Goal: Check status: Check status

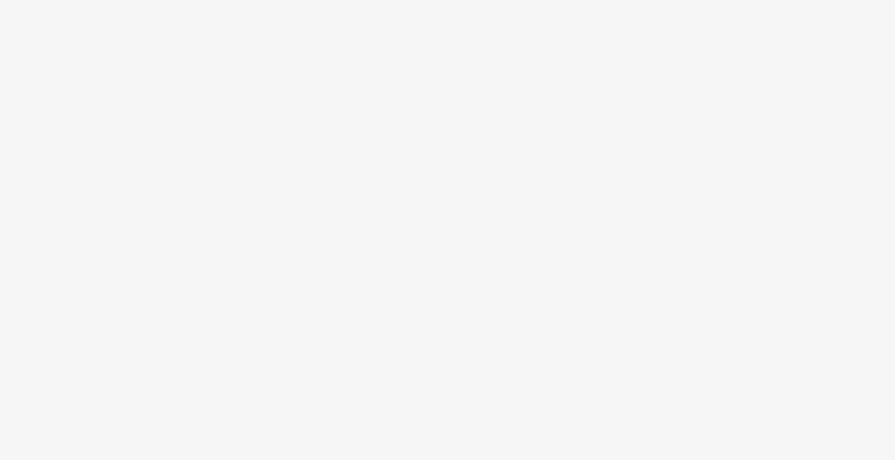
click at [196, 162] on body at bounding box center [447, 230] width 895 height 460
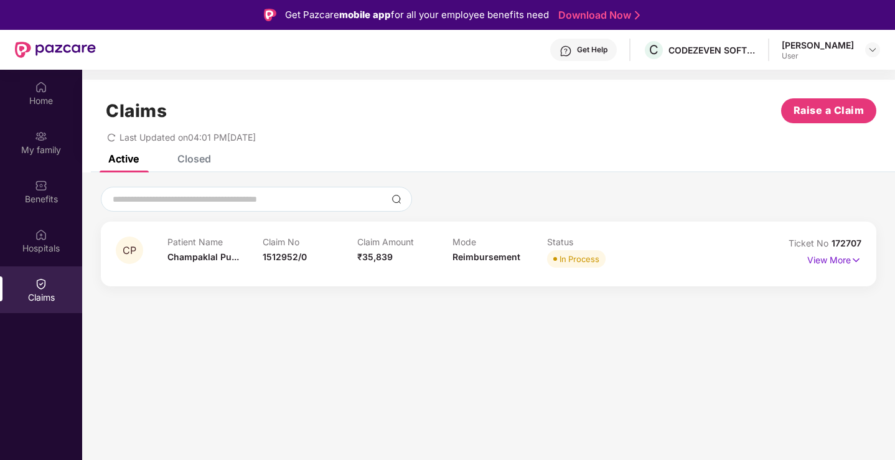
click at [196, 162] on div "Closed" at bounding box center [194, 158] width 34 height 12
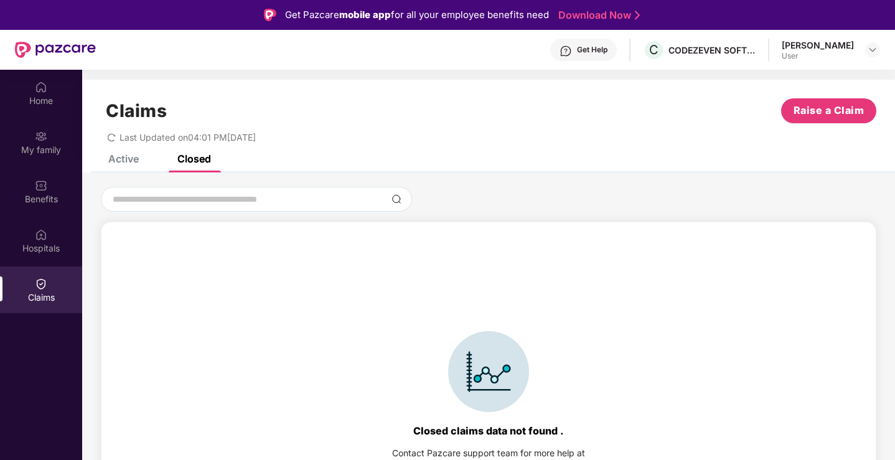
click at [144, 160] on div "Active Closed" at bounding box center [150, 158] width 121 height 27
click at [129, 157] on div "Active" at bounding box center [123, 158] width 30 height 12
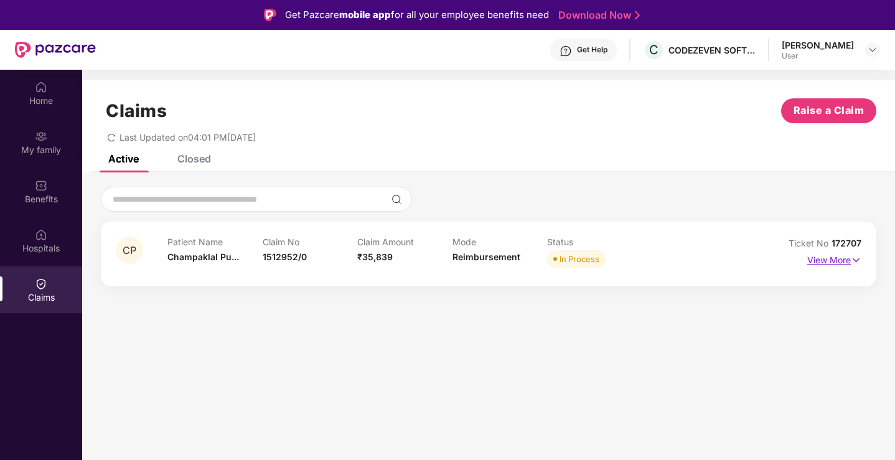
click at [859, 261] on img at bounding box center [855, 260] width 11 height 14
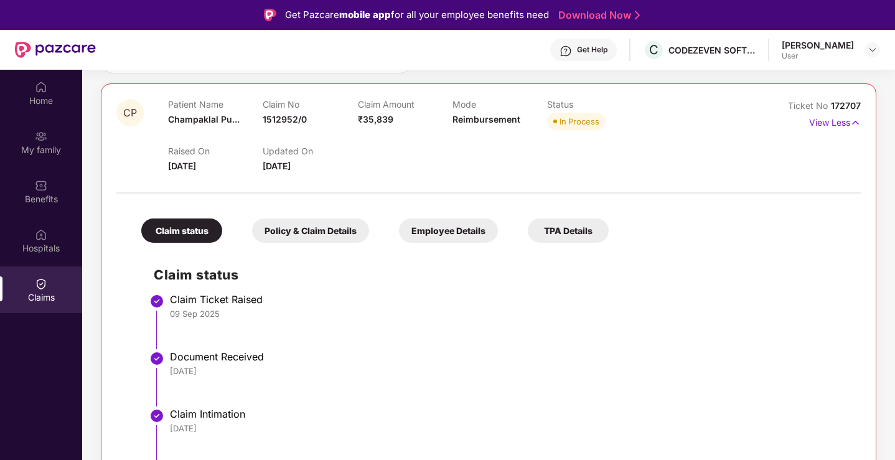
scroll to position [139, 0]
click at [337, 237] on div "Policy & Claim Details" at bounding box center [310, 230] width 117 height 24
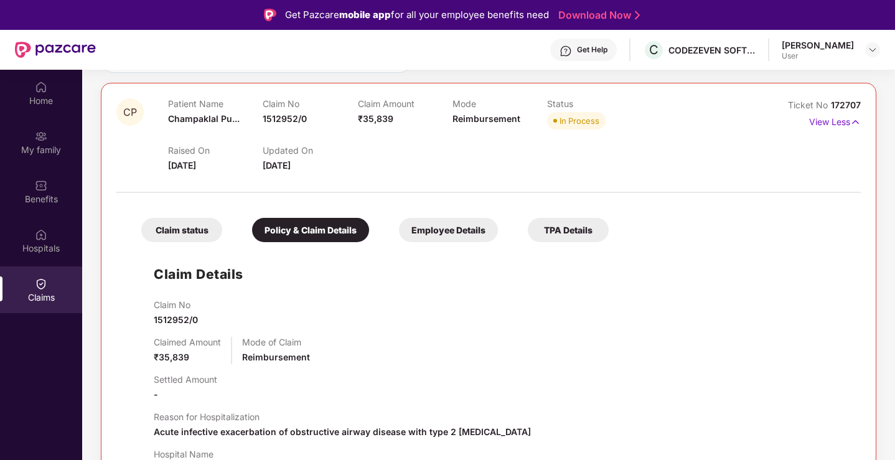
click at [422, 235] on div "Employee Details" at bounding box center [448, 230] width 99 height 24
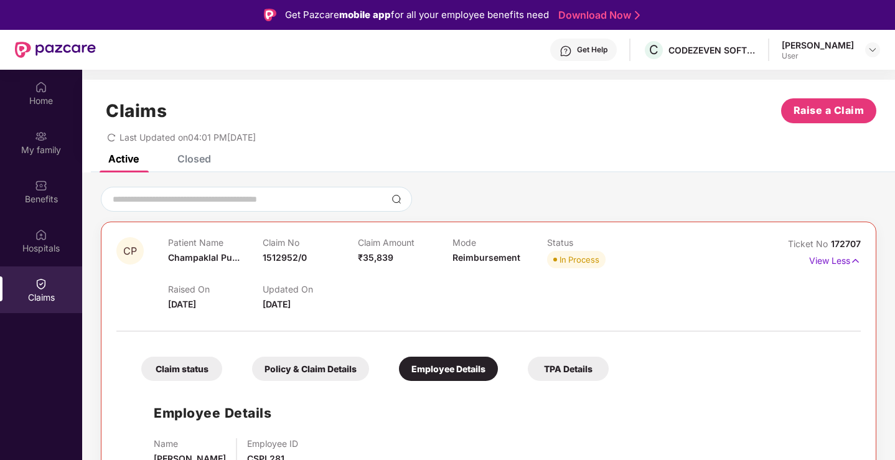
click at [534, 369] on div "TPA Details" at bounding box center [567, 368] width 81 height 24
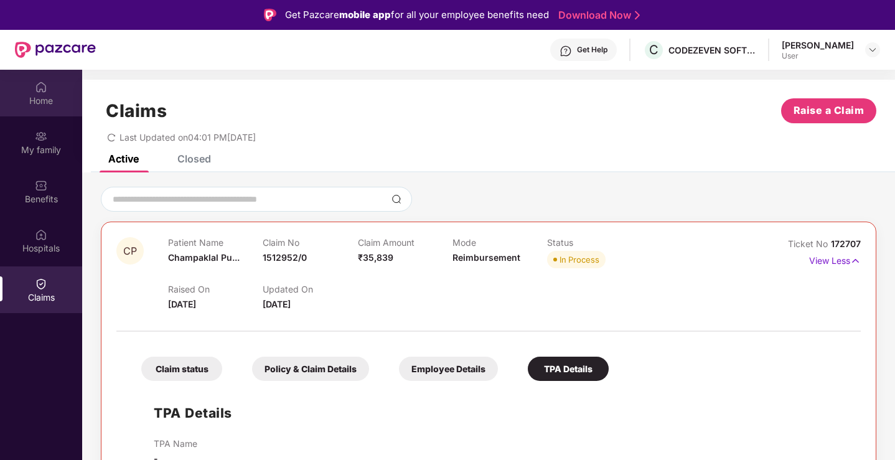
click at [40, 85] on img at bounding box center [41, 87] width 12 height 12
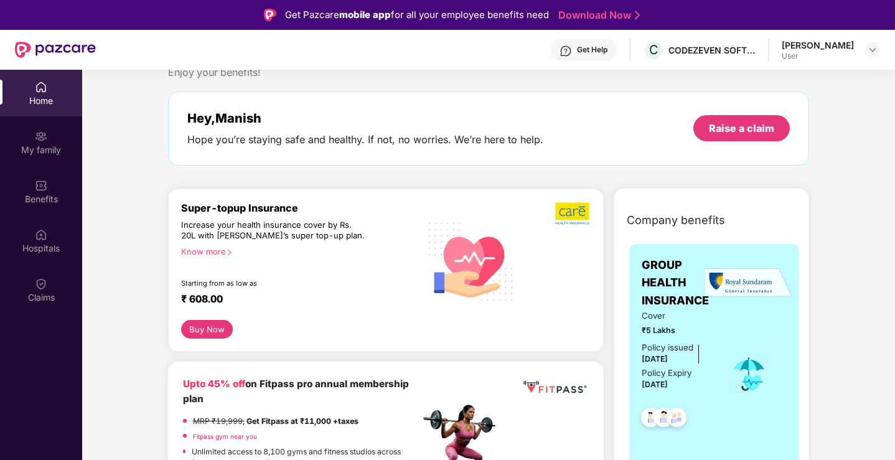
scroll to position [27, 0]
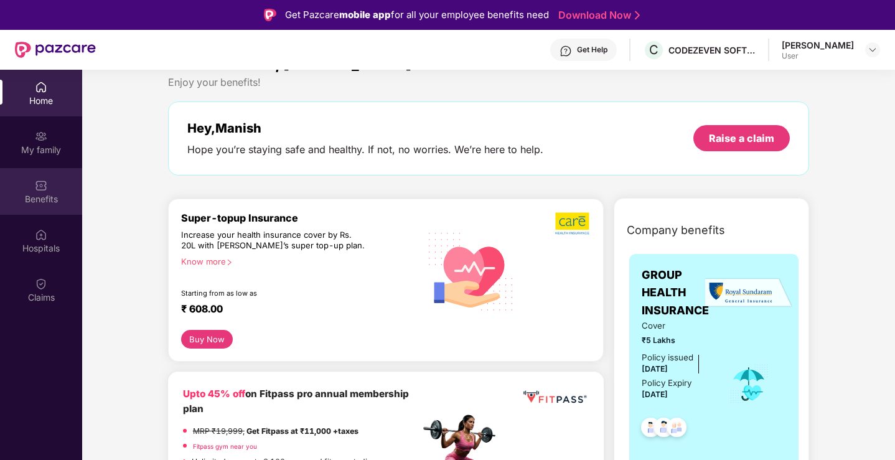
click at [45, 178] on div at bounding box center [41, 184] width 12 height 12
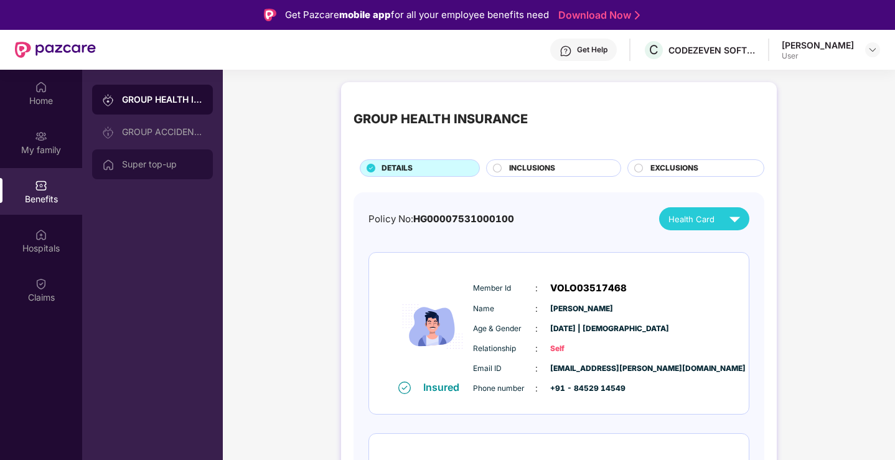
click at [164, 159] on div "Super top-up" at bounding box center [162, 164] width 81 height 10
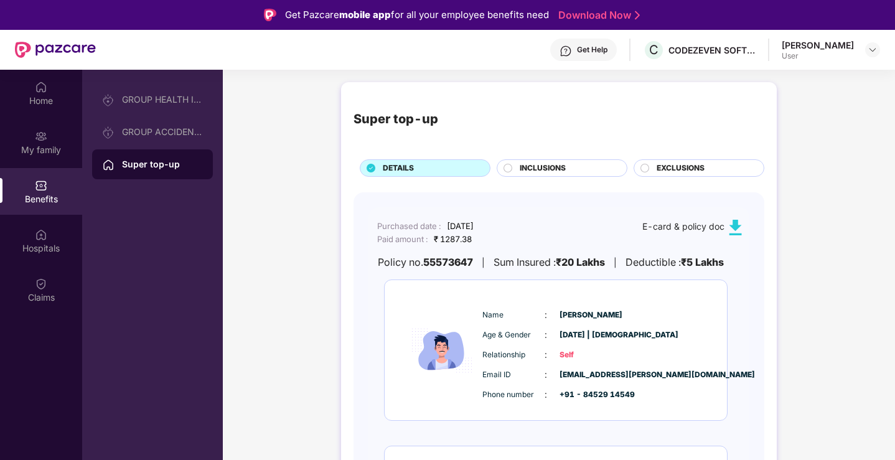
click at [845, 46] on div "[PERSON_NAME]" at bounding box center [817, 45] width 72 height 12
click at [42, 239] on img at bounding box center [41, 234] width 12 height 12
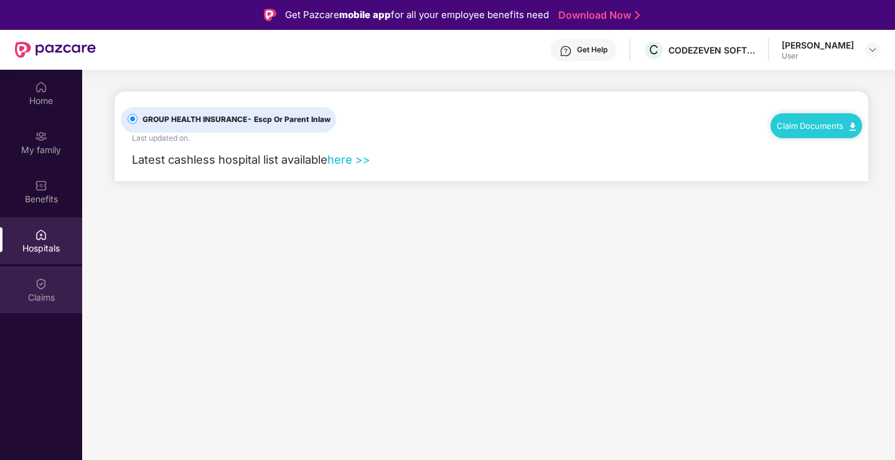
click at [42, 282] on img at bounding box center [41, 283] width 12 height 12
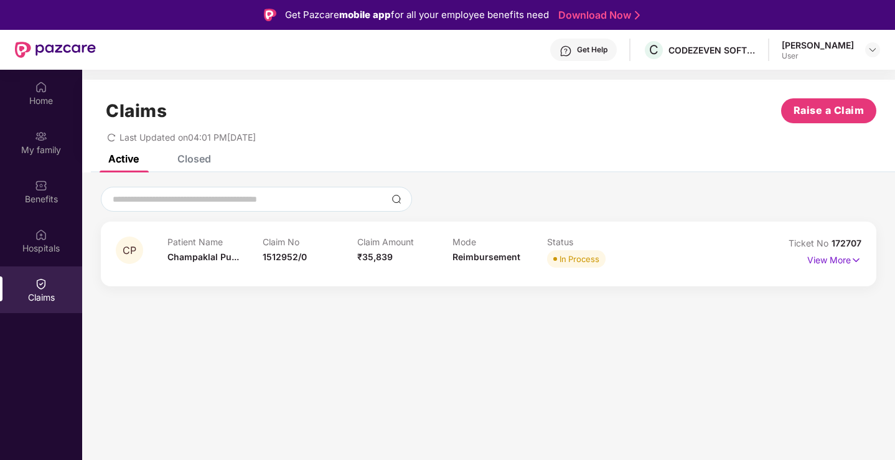
click at [182, 160] on div "Closed" at bounding box center [194, 158] width 34 height 12
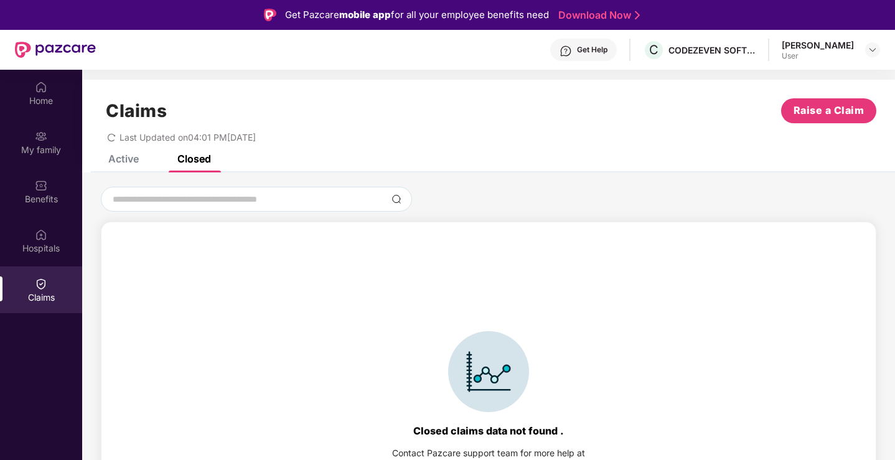
scroll to position [27, 0]
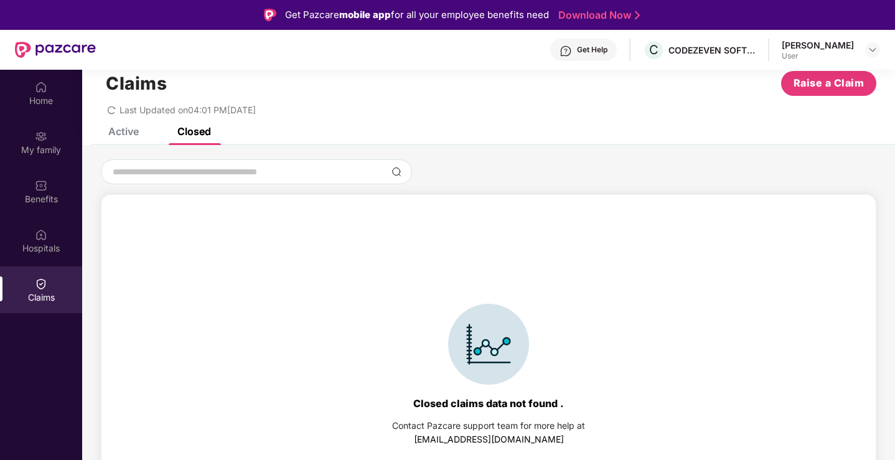
click at [269, 154] on div "CP Patient Name Champaklal Pu... Claim No 1512952/0 Claim Amount ₹35,839 Mode R…" at bounding box center [488, 337] width 812 height 384
click at [269, 175] on input at bounding box center [248, 171] width 275 height 13
click at [127, 126] on div "Claims Raise a Claim Last Updated on 04:01 PM, 12 Sep 2025" at bounding box center [488, 89] width 812 height 75
click at [129, 130] on div "Active" at bounding box center [123, 131] width 30 height 12
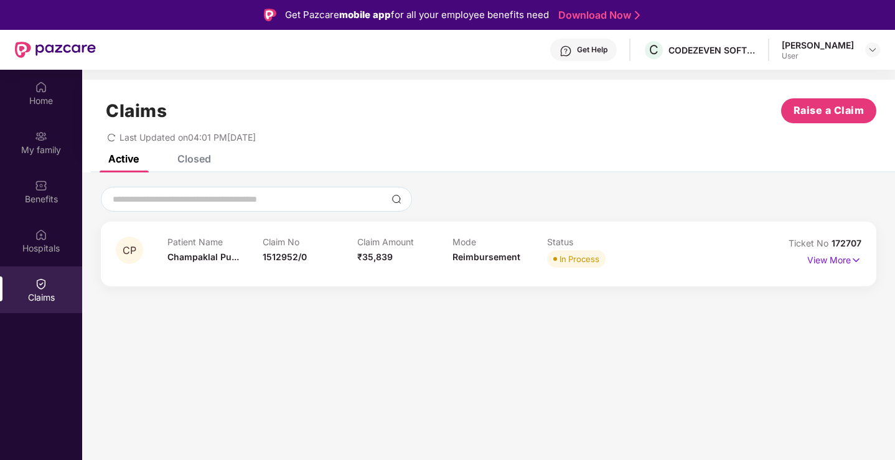
scroll to position [0, 0]
click at [371, 244] on p "Claim Amount" at bounding box center [404, 241] width 95 height 11
click at [471, 262] on div "Mode Reimbursement" at bounding box center [499, 253] width 95 height 34
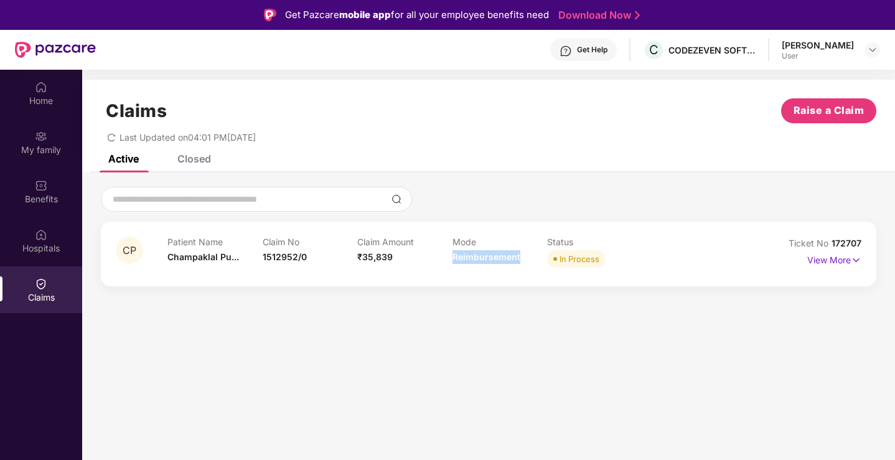
click at [471, 262] on div "Mode Reimbursement" at bounding box center [499, 253] width 95 height 34
click at [829, 254] on p "View More" at bounding box center [834, 258] width 54 height 17
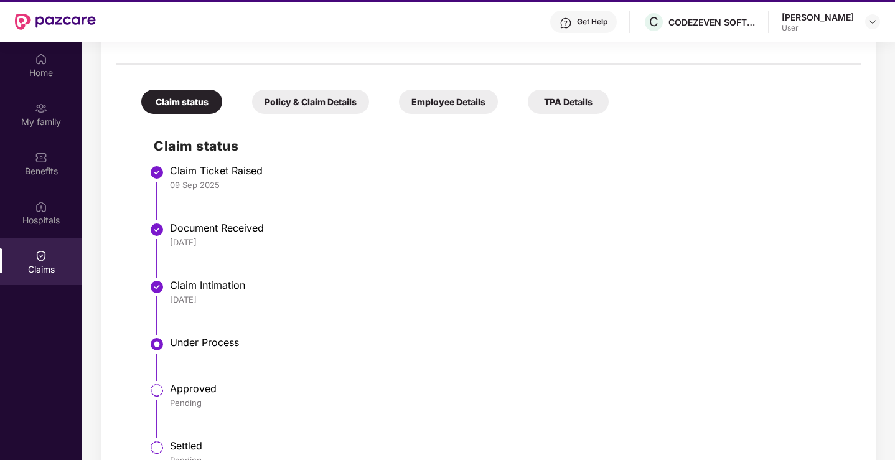
scroll to position [70, 0]
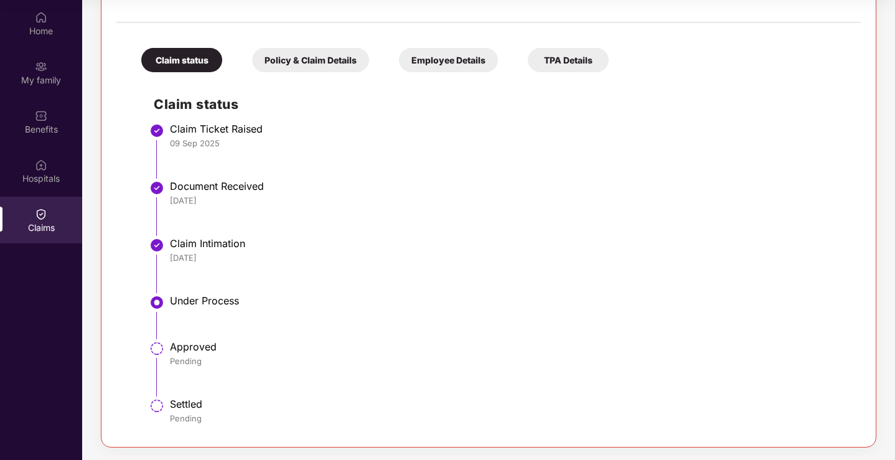
click at [337, 63] on div "Policy & Claim Details" at bounding box center [310, 60] width 117 height 24
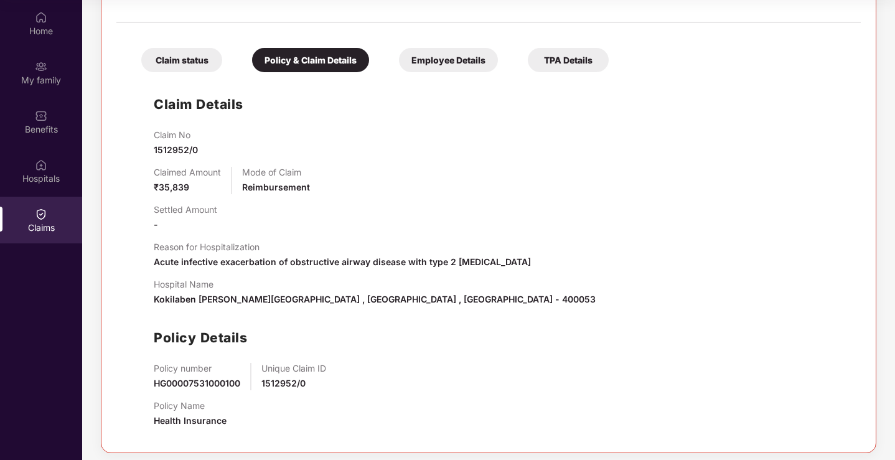
scroll to position [244, 0]
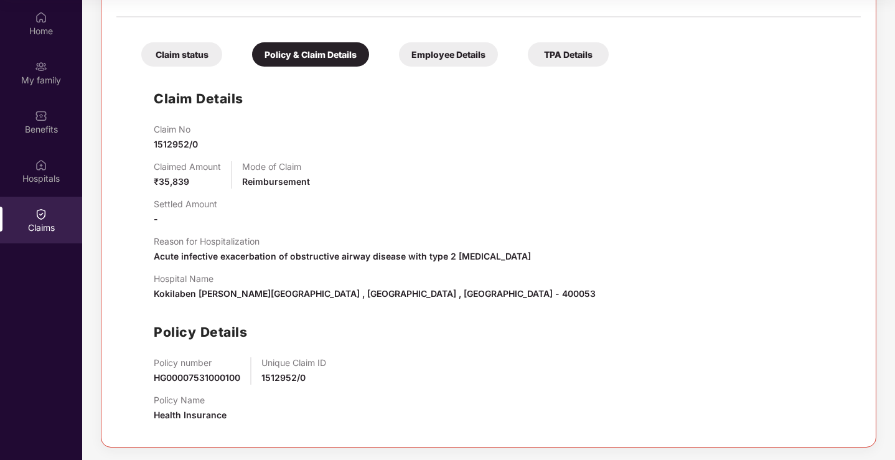
click at [477, 62] on div "Employee Details" at bounding box center [448, 54] width 99 height 24
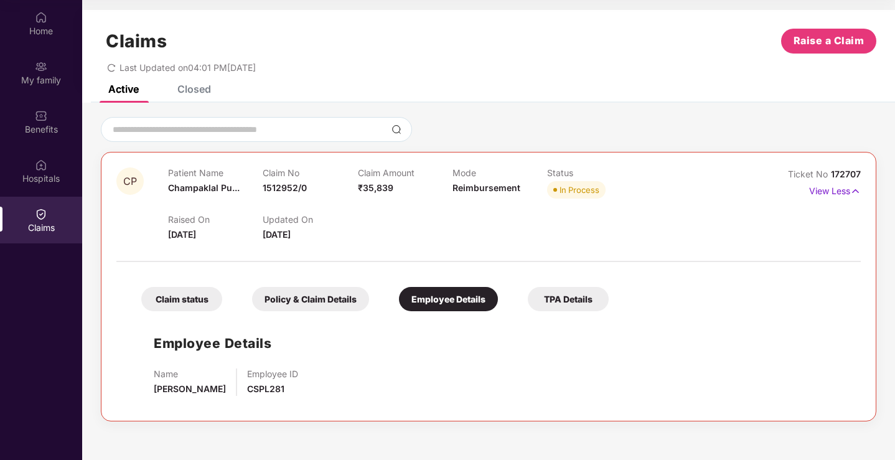
click at [585, 301] on div "TPA Details" at bounding box center [567, 299] width 81 height 24
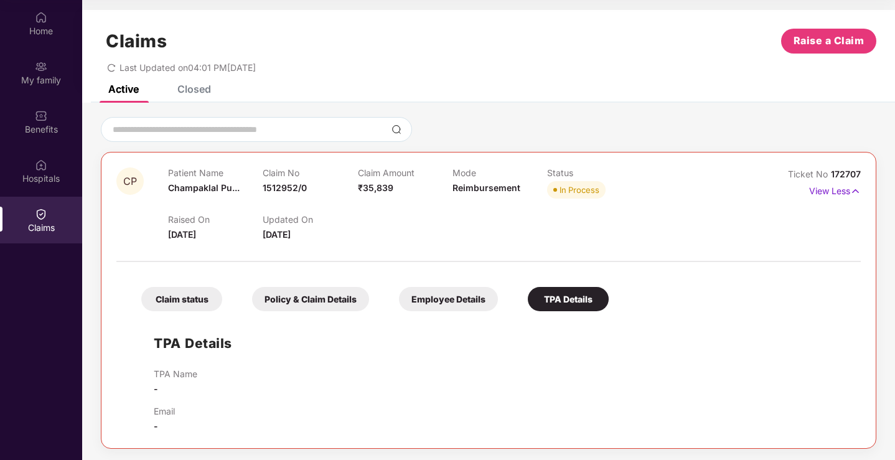
click at [164, 95] on div "Closed" at bounding box center [185, 88] width 52 height 27
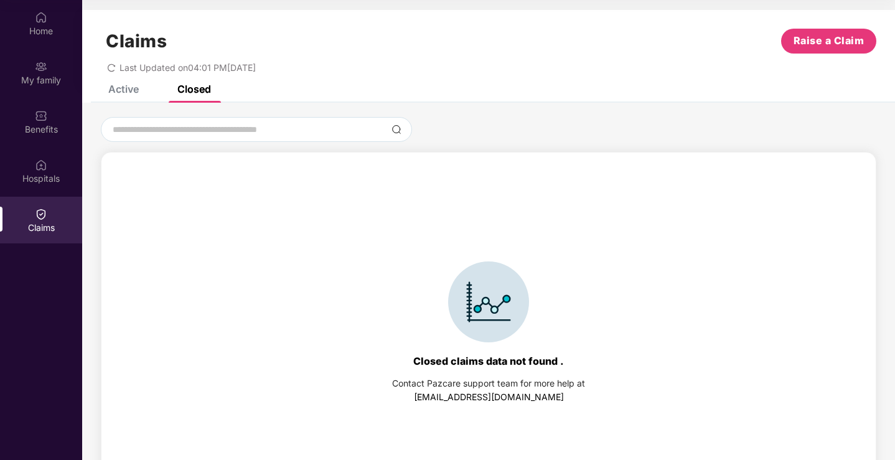
click at [134, 93] on div "Active" at bounding box center [123, 89] width 30 height 12
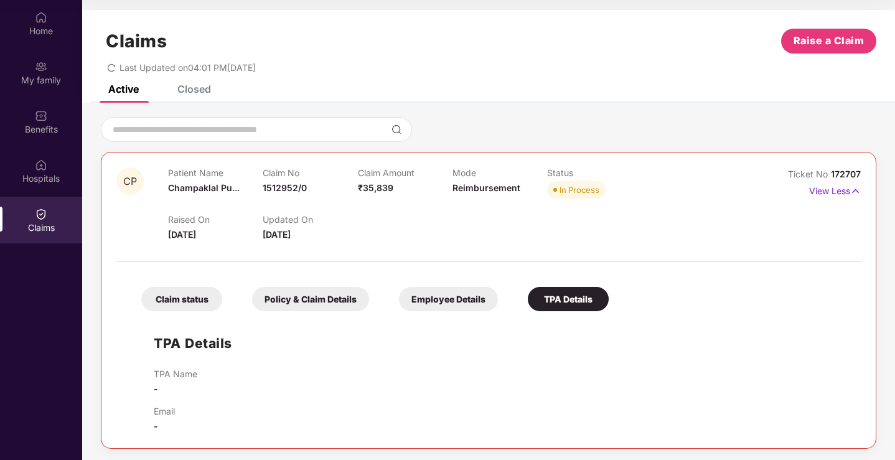
click at [188, 302] on div "Claim status" at bounding box center [181, 299] width 81 height 24
